Goal: Task Accomplishment & Management: Manage account settings

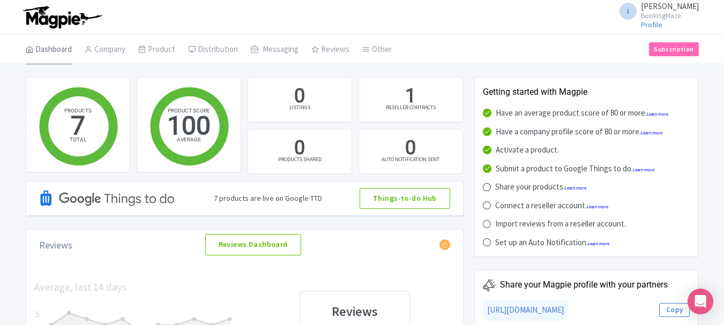
click at [42, 51] on link "Dashboard" at bounding box center [49, 50] width 46 height 30
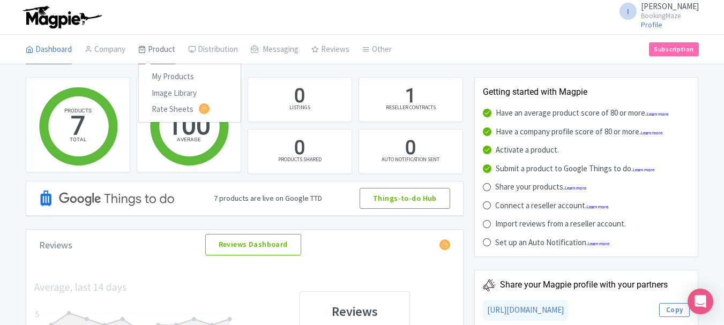
click at [141, 49] on icon at bounding box center [142, 50] width 8 height 8
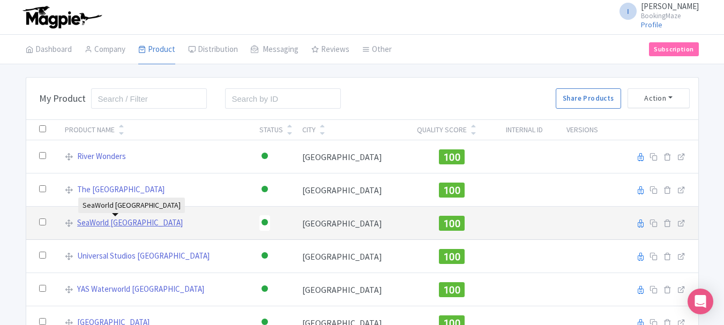
click at [89, 220] on link "SeaWorld [GEOGRAPHIC_DATA]" at bounding box center [130, 223] width 106 height 12
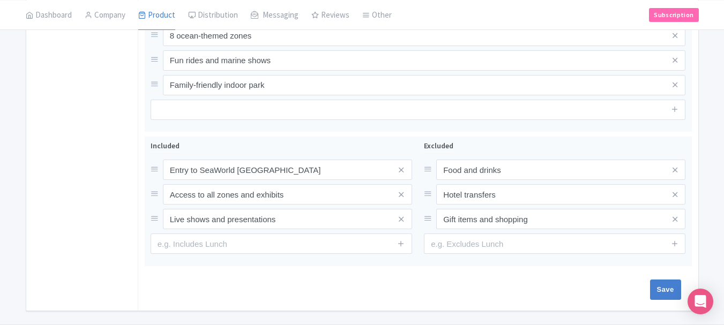
scroll to position [496, 0]
